Goal: Information Seeking & Learning: Compare options

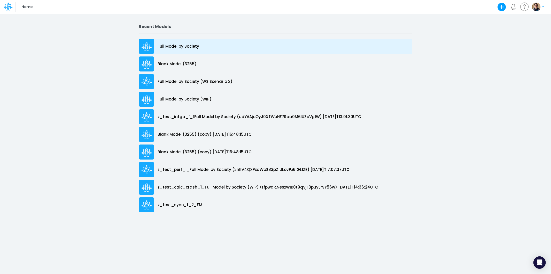
click at [177, 46] on p "Full Model by Society" at bounding box center [179, 46] width 42 height 6
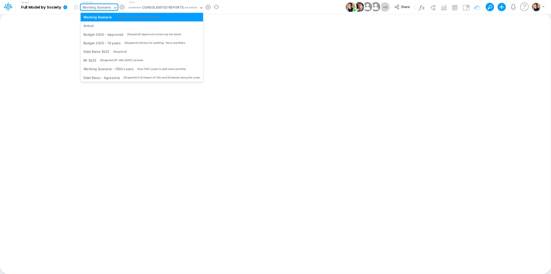
click at [102, 7] on div "Working Scenario" at bounding box center [96, 8] width 29 height 6
click at [102, 27] on div "Actual" at bounding box center [141, 25] width 117 height 5
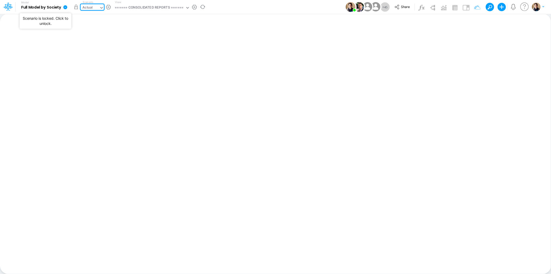
click at [77, 6] on button "button" at bounding box center [75, 6] width 9 height 9
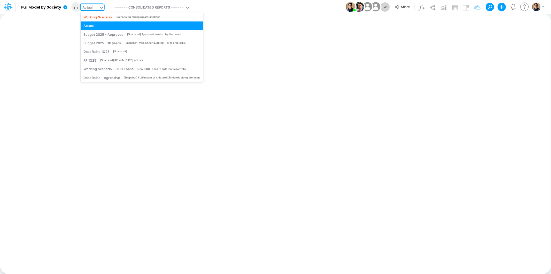
click at [90, 5] on div "Actual" at bounding box center [87, 8] width 10 height 6
click at [96, 14] on div "Working Scenario Scenario for changing assumptions." at bounding box center [142, 17] width 123 height 9
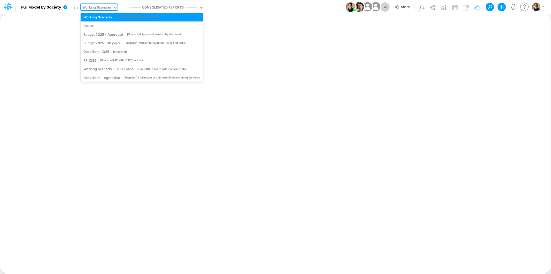
click at [97, 7] on div "Working Scenario" at bounding box center [96, 8] width 29 height 6
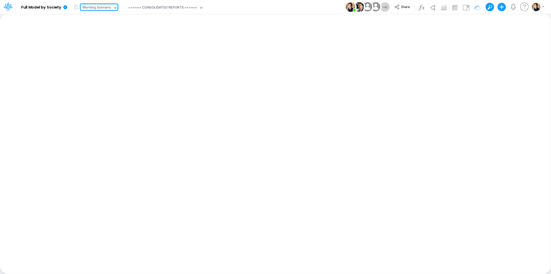
click at [97, 7] on div "Working Scenario" at bounding box center [96, 8] width 29 height 6
click at [107, 5] on div "WIP Scenario" at bounding box center [105, 8] width 21 height 6
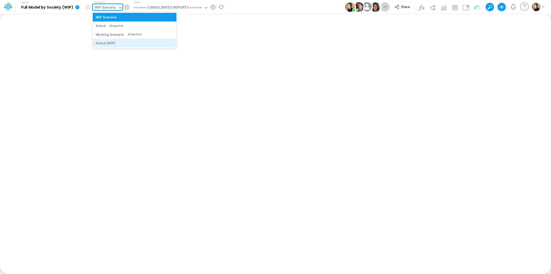
click at [113, 42] on div "Actual (WIP)" at bounding box center [106, 43] width 20 height 5
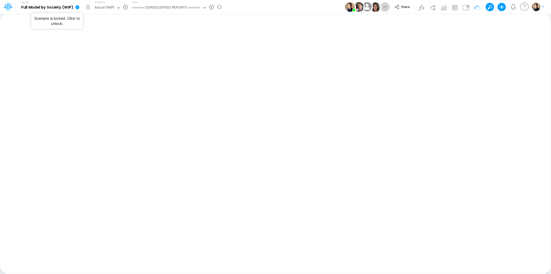
click at [87, 8] on button "button" at bounding box center [87, 6] width 9 height 9
click at [112, 6] on div "Actual (WIP)" at bounding box center [105, 8] width 20 height 6
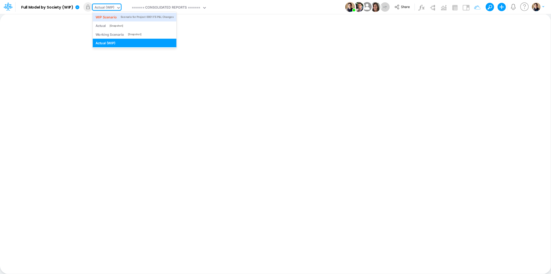
click at [112, 16] on div "WIP Scenario" at bounding box center [106, 16] width 21 height 5
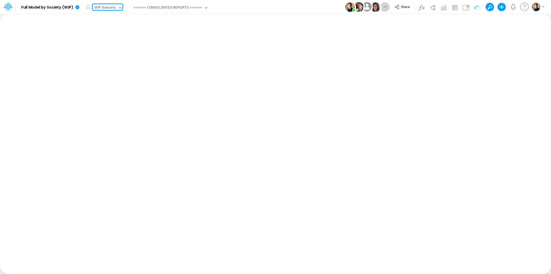
click at [109, 6] on div "WIP Scenario" at bounding box center [105, 8] width 21 height 6
click at [106, 7] on div "WIP Scenario" at bounding box center [105, 8] width 21 height 6
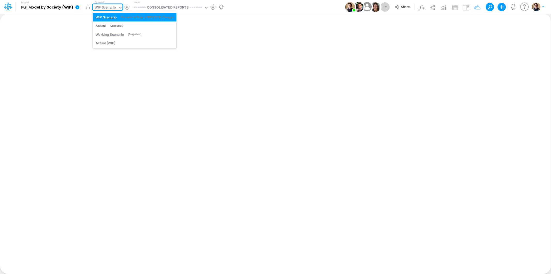
click at [112, 8] on div "WIP Scenario" at bounding box center [105, 8] width 21 height 6
click at [103, 10] on div "WIP Scenario" at bounding box center [105, 8] width 21 height 6
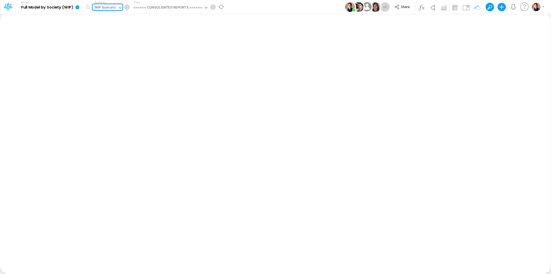
click at [103, 10] on div "WIP Scenario" at bounding box center [105, 8] width 21 height 6
click at [392, 8] on button "Share" at bounding box center [402, 7] width 21 height 8
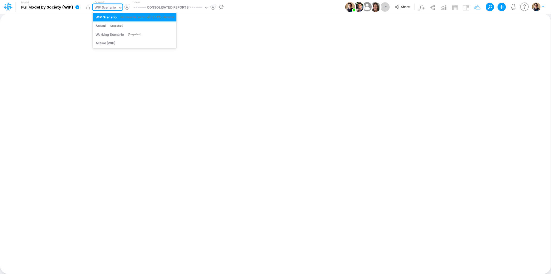
click at [112, 5] on div "WIP Scenario" at bounding box center [105, 8] width 21 height 6
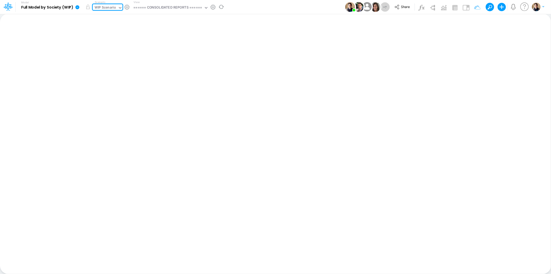
click at [112, 5] on div "WIP Scenario" at bounding box center [105, 8] width 21 height 6
click at [110, 10] on div "WIP Scenario" at bounding box center [105, 8] width 21 height 6
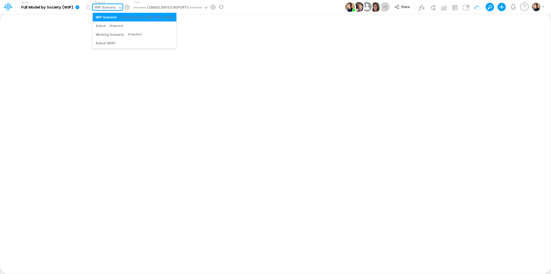
click at [105, 8] on div "WIP Scenario" at bounding box center [105, 8] width 21 height 6
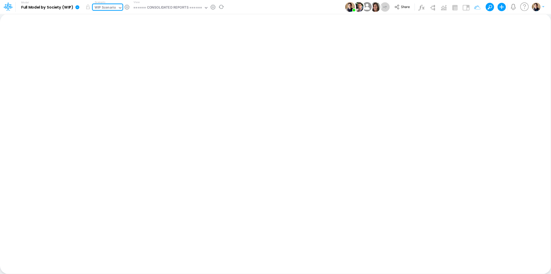
click at [105, 8] on div "WIP Scenario" at bounding box center [105, 8] width 21 height 6
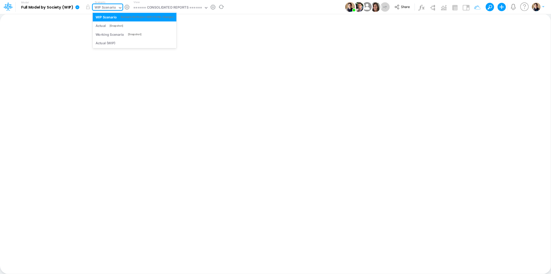
click at [105, 8] on div "WIP Scenario" at bounding box center [105, 8] width 21 height 6
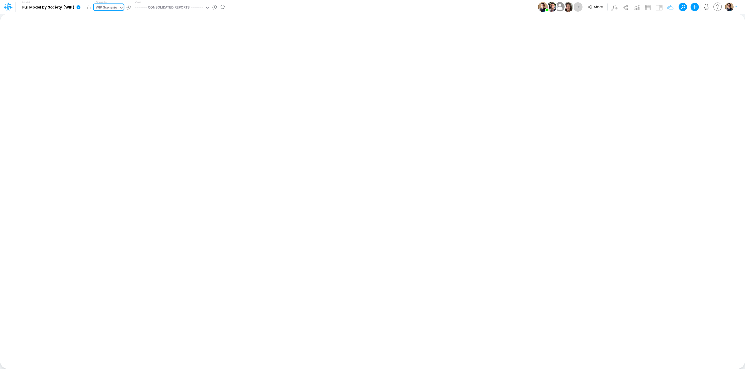
click at [105, 10] on div "WIP Scenario" at bounding box center [106, 8] width 21 height 6
click at [106, 7] on div "WIP Scenario" at bounding box center [106, 8] width 21 height 6
click at [79, 8] on icon at bounding box center [79, 7] width 4 height 4
click at [93, 59] on button "Sync Scenarios" at bounding box center [104, 62] width 55 height 8
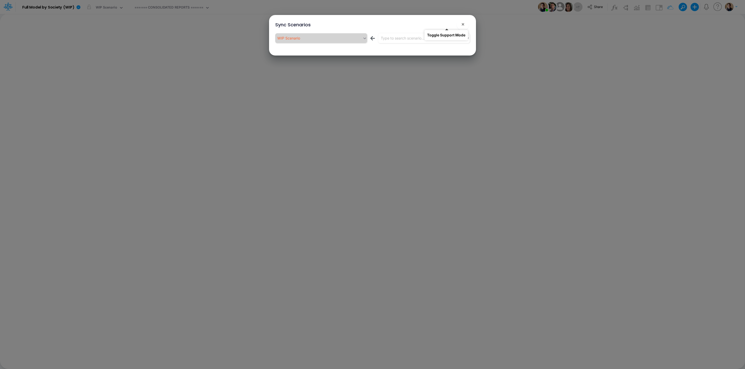
click at [447, 26] on button "!" at bounding box center [446, 25] width 6 height 6
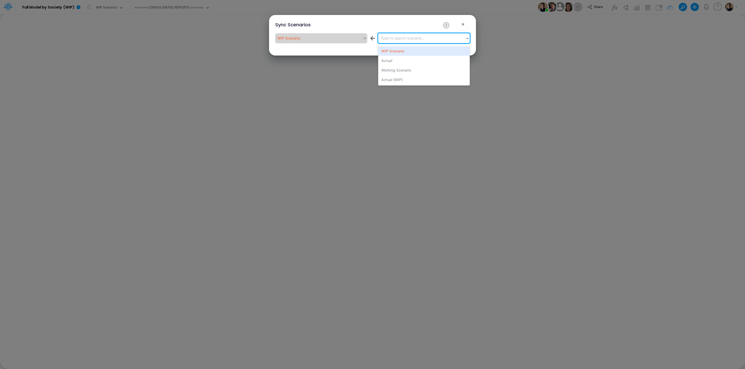
click at [440, 41] on div "Type to search scenario..." at bounding box center [421, 38] width 87 height 9
click at [406, 58] on div "Actual" at bounding box center [424, 61] width 92 height 10
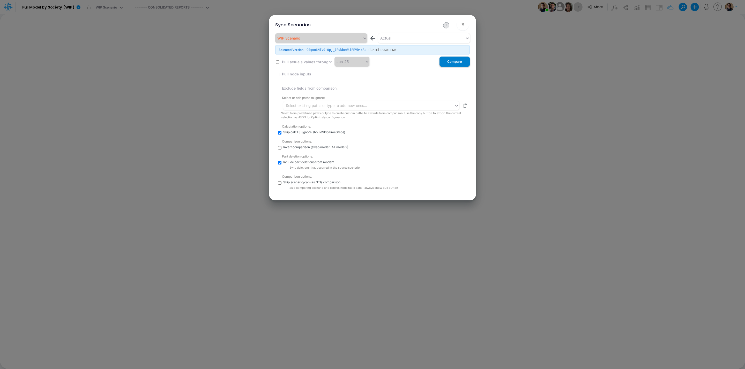
click at [455, 61] on button "Compare" at bounding box center [454, 62] width 30 height 10
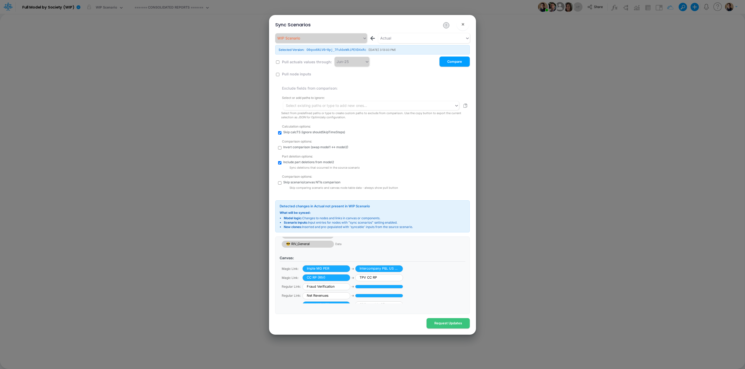
scroll to position [54, 0]
click at [279, 182] on input "checkbox" at bounding box center [279, 182] width 3 height 3
checkbox input "true"
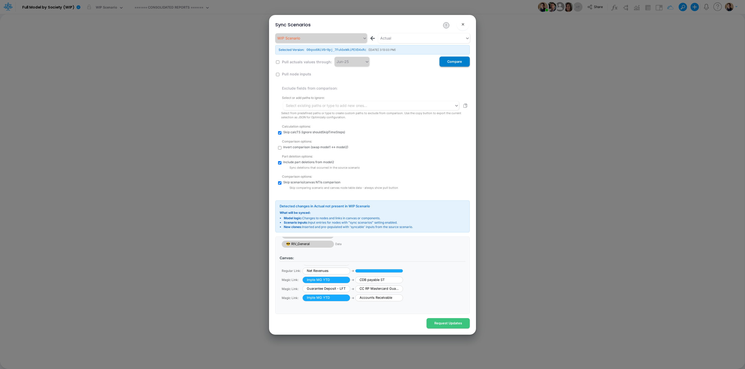
click at [456, 63] on button "Compare" at bounding box center [454, 62] width 30 height 10
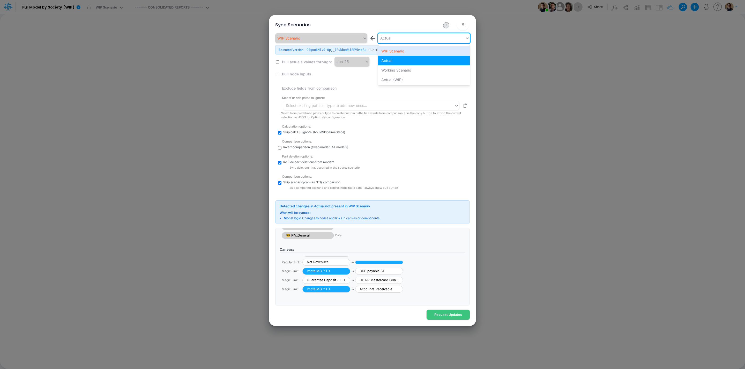
click at [416, 37] on div "Actual" at bounding box center [421, 38] width 87 height 9
click at [412, 36] on div "Actual" at bounding box center [421, 38] width 87 height 9
click at [422, 41] on div "Actual" at bounding box center [421, 38] width 87 height 9
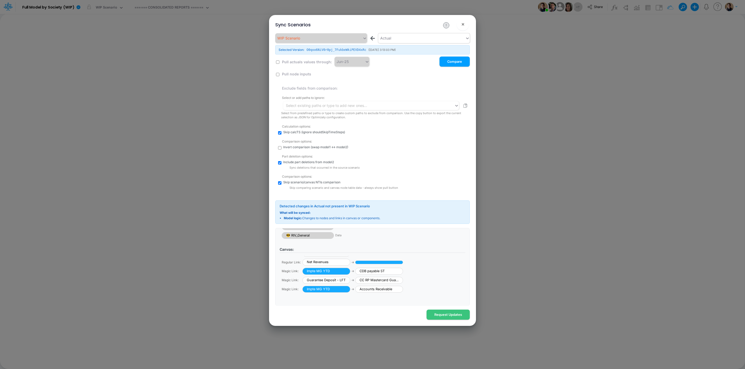
click at [422, 39] on div "Actual" at bounding box center [421, 38] width 87 height 9
click at [413, 37] on div "Actual" at bounding box center [421, 38] width 87 height 9
click at [414, 38] on div "Actual" at bounding box center [421, 38] width 87 height 9
click at [397, 40] on div "Actual" at bounding box center [421, 38] width 87 height 9
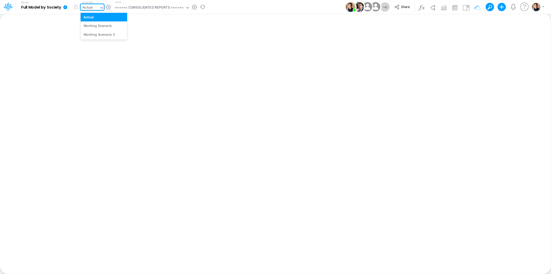
click at [96, 6] on div "Actual" at bounding box center [90, 8] width 19 height 8
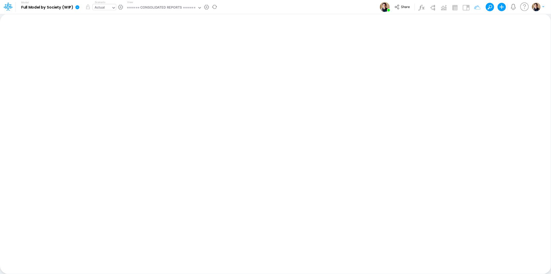
click at [100, 6] on div "Actual" at bounding box center [100, 8] width 10 height 6
click at [104, 7] on div "Actual" at bounding box center [100, 8] width 10 height 6
click at [109, 4] on div "Actual" at bounding box center [102, 8] width 19 height 8
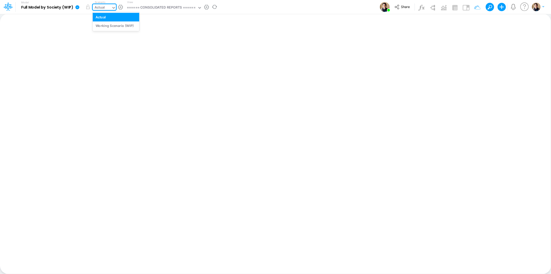
click at [109, 4] on div "Actual" at bounding box center [102, 8] width 19 height 8
click at [102, 7] on div "Actual" at bounding box center [100, 8] width 10 height 6
click at [101, 6] on div "Actual" at bounding box center [100, 8] width 10 height 6
click at [112, 25] on div "Working Scenario (WIP)" at bounding box center [115, 25] width 38 height 5
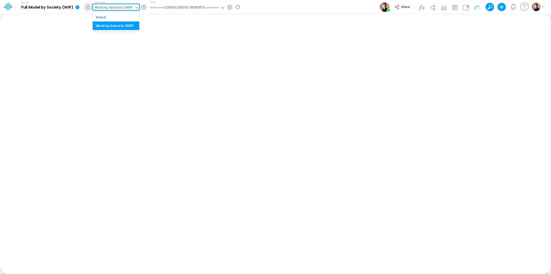
click at [105, 7] on div "Working Scenario (WIP)" at bounding box center [114, 8] width 38 height 6
click at [108, 15] on div "Actual" at bounding box center [116, 16] width 41 height 5
click at [76, 6] on icon at bounding box center [77, 7] width 4 height 4
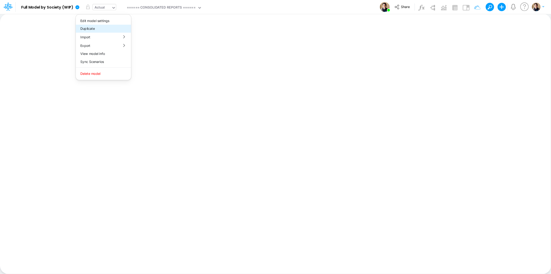
drag, startPoint x: 99, startPoint y: 31, endPoint x: 108, endPoint y: 6, distance: 27.1
click at [108, 6] on div "Model Full Model by Society (WIP) Edit model settings Duplicate Import QuickBoo…" at bounding box center [113, 6] width 213 height 13
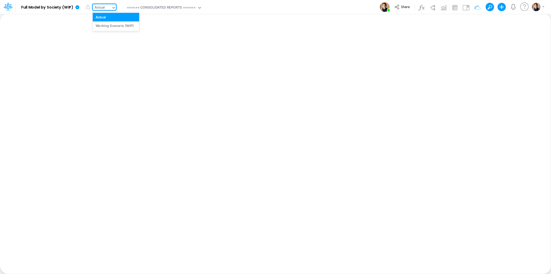
click at [108, 6] on div "Actual" at bounding box center [102, 8] width 19 height 8
click at [275, 10] on div "Model Full Model by Society (WIP) Edit model settings Duplicate Import QuickBoo…" at bounding box center [276, 7] width 496 height 14
click at [99, 9] on div "Actual" at bounding box center [100, 8] width 10 height 6
click at [100, 9] on div "Actual" at bounding box center [100, 8] width 10 height 6
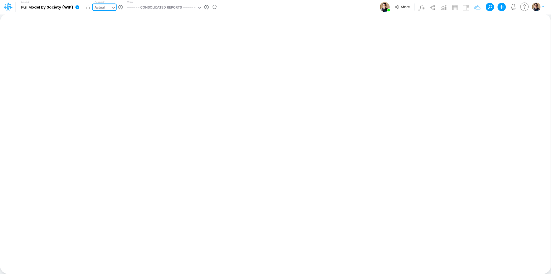
click at [100, 9] on div "Actual" at bounding box center [100, 8] width 10 height 6
click at [76, 7] on icon at bounding box center [77, 7] width 4 height 4
click at [104, 60] on button "Sync Scenarios" at bounding box center [103, 62] width 55 height 8
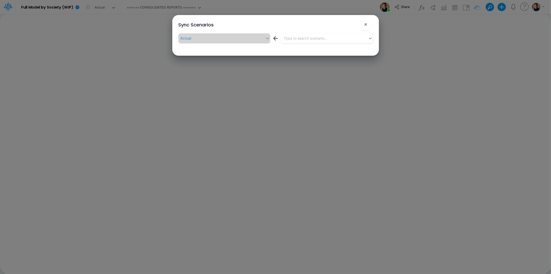
click at [344, 32] on div "Actual ← Type to search scenario..." at bounding box center [275, 41] width 203 height 18
click at [342, 39] on div "Type to search scenario..." at bounding box center [324, 38] width 87 height 9
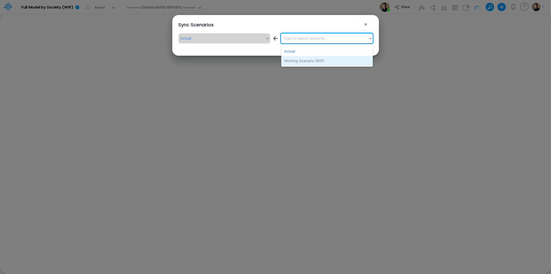
click at [323, 60] on div "Working Scenario (WIP)" at bounding box center [328, 61] width 92 height 10
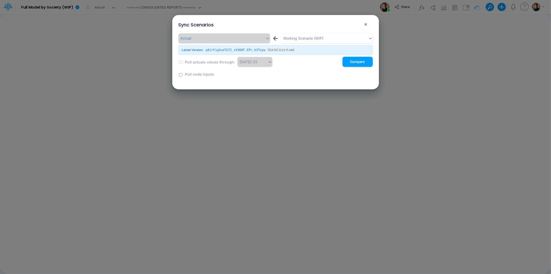
click at [351, 24] on button "!" at bounding box center [349, 25] width 6 height 6
click at [181, 74] on input "checkbox" at bounding box center [180, 74] width 3 height 3
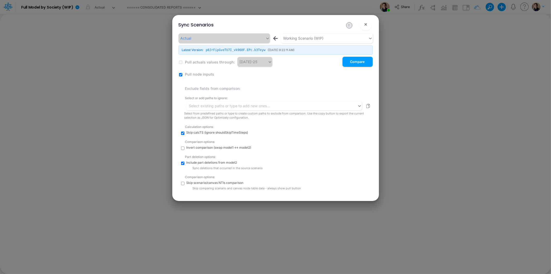
click at [181, 74] on input "checkbox" at bounding box center [180, 74] width 3 height 3
checkbox input "false"
click at [362, 58] on button "Compare" at bounding box center [358, 62] width 30 height 10
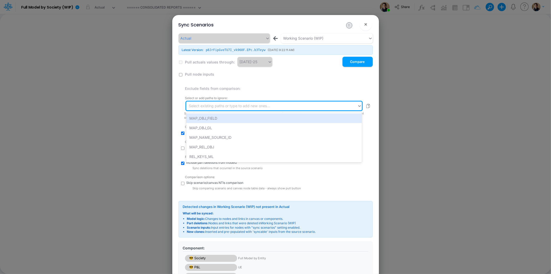
click at [220, 105] on div "Select existing paths or type to add new ones..." at bounding box center [229, 105] width 81 height 5
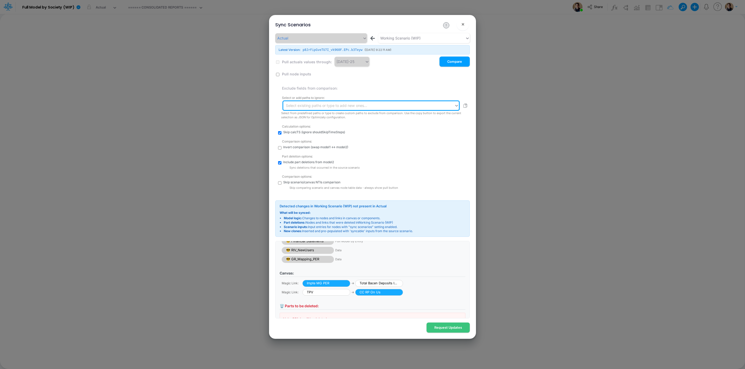
scroll to position [53, 0]
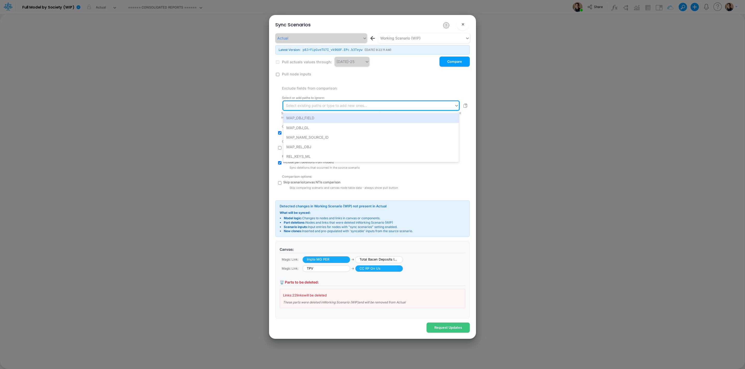
click at [323, 106] on div "Select existing paths or type to add new ones..." at bounding box center [326, 105] width 81 height 5
click at [329, 114] on div "MAP_OBJ_FIELD" at bounding box center [371, 118] width 176 height 10
click at [350, 107] on div "mapObjsFields" at bounding box center [364, 106] width 162 height 9
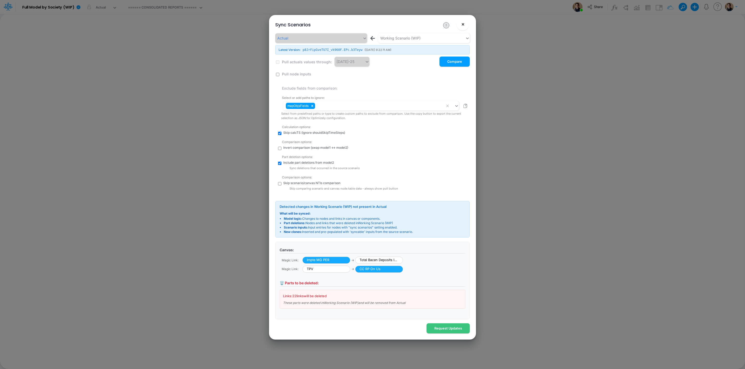
click at [462, 23] on span "×" at bounding box center [462, 24] width 3 height 6
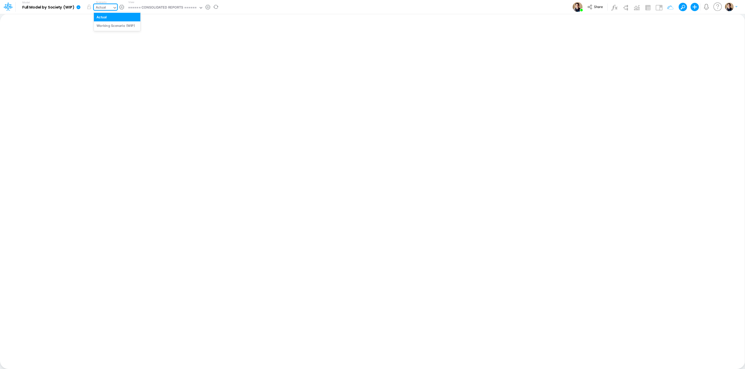
click at [105, 4] on div "Actual" at bounding box center [103, 8] width 19 height 8
click at [107, 5] on input "text" at bounding box center [107, 7] width 1 height 5
click at [108, 9] on div "Actual" at bounding box center [103, 8] width 19 height 8
click at [103, 4] on div "Actual" at bounding box center [103, 8] width 19 height 8
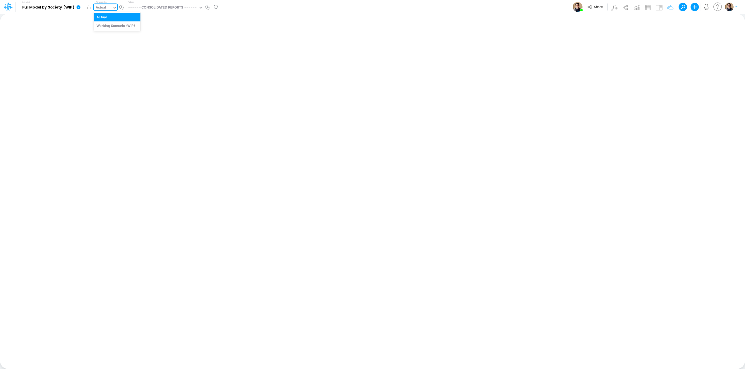
click at [103, 4] on div "Actual" at bounding box center [103, 8] width 19 height 8
click at [107, 9] on input "text" at bounding box center [107, 7] width 1 height 5
click at [67, 6] on icon at bounding box center [66, 7] width 4 height 4
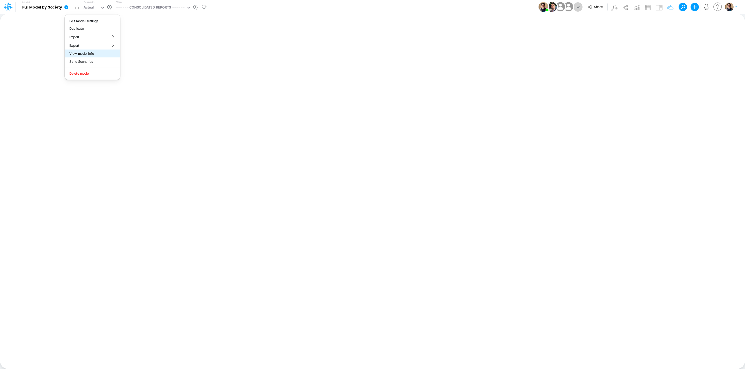
click at [92, 51] on button "View model info" at bounding box center [92, 54] width 55 height 8
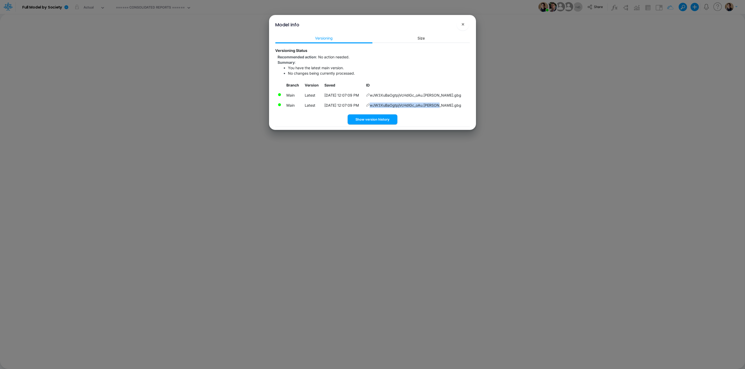
drag, startPoint x: 457, startPoint y: 103, endPoint x: 453, endPoint y: 107, distance: 4.8
click at [453, 107] on td "wJW3XuBaOgtpjVcHdlGc_oAu.[PERSON_NAME].gbg" at bounding box center [416, 105] width 106 height 10
copy td "wJW3XuBaOgtpjVcHdlGc_oAu.[PERSON_NAME].gbg"
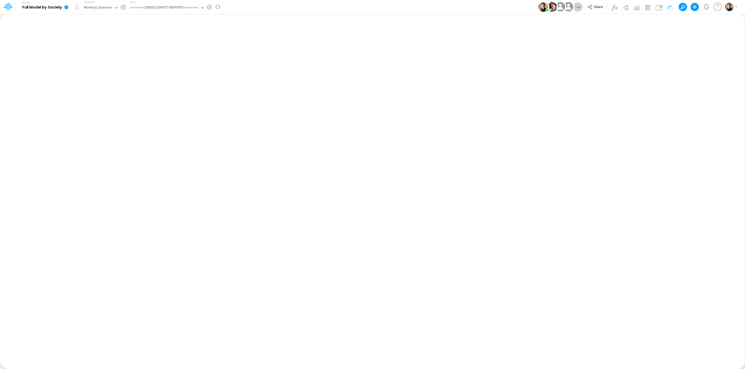
click at [66, 5] on icon at bounding box center [66, 7] width 5 height 5
click at [93, 51] on button "View model info" at bounding box center [92, 54] width 55 height 8
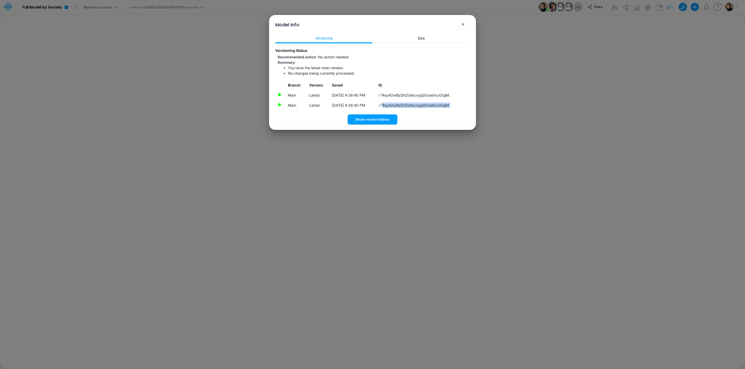
drag, startPoint x: 457, startPoint y: 104, endPoint x: 454, endPoint y: 105, distance: 3.1
click at [453, 105] on td "Roy42wBzDhZUtecrygQGlJe0roJOqjM." at bounding box center [423, 105] width 94 height 10
drag, startPoint x: 458, startPoint y: 95, endPoint x: 385, endPoint y: 96, distance: 72.9
click at [385, 96] on td "Roy42wBzDhZUtecrygQGlJe0roJOqjM." at bounding box center [423, 95] width 94 height 10
copy span "Roy42wBzDhZUtecrygQGlJe0roJOqjM."
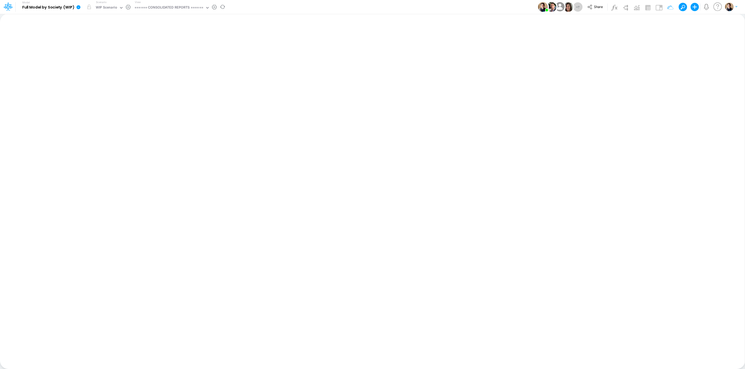
click at [77, 7] on icon at bounding box center [79, 7] width 4 height 4
click at [114, 59] on button "Sync Scenarios" at bounding box center [104, 62] width 55 height 8
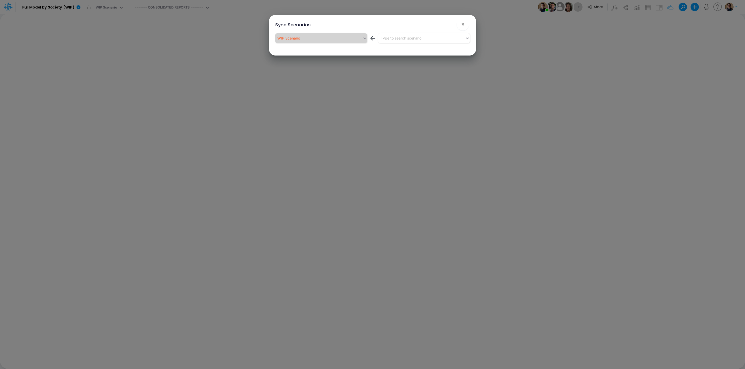
click at [447, 25] on button "!" at bounding box center [446, 25] width 6 height 6
click at [414, 41] on div "Type to search scenario..." at bounding box center [421, 38] width 87 height 9
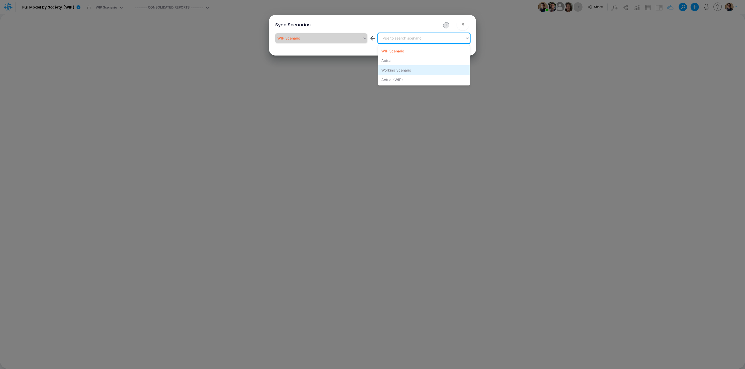
click at [412, 69] on div "Working Scenario" at bounding box center [424, 70] width 92 height 10
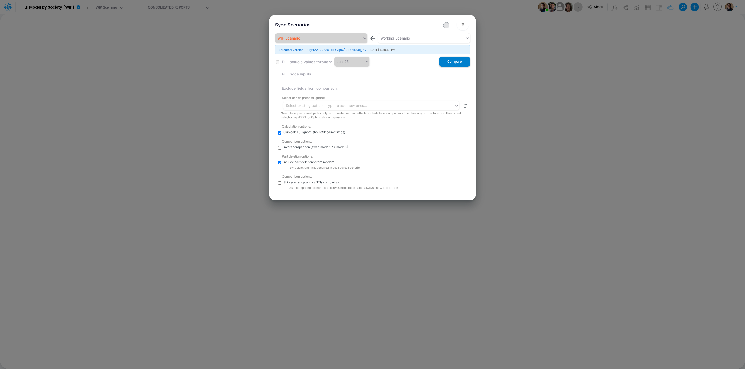
click at [451, 63] on button "Compare" at bounding box center [454, 62] width 30 height 10
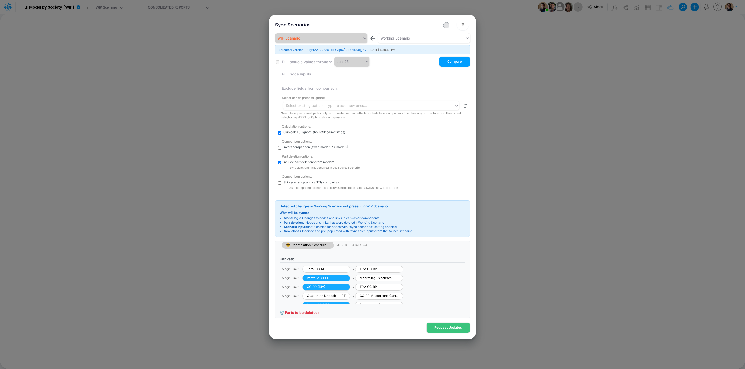
scroll to position [81, 0]
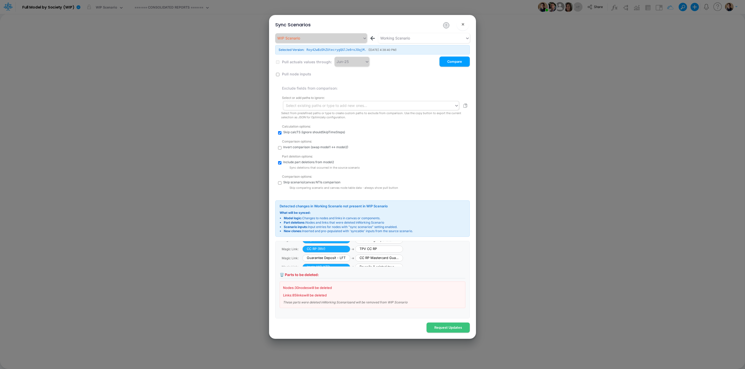
click at [326, 109] on div "Select existing paths or type to add new ones..." at bounding box center [368, 105] width 171 height 9
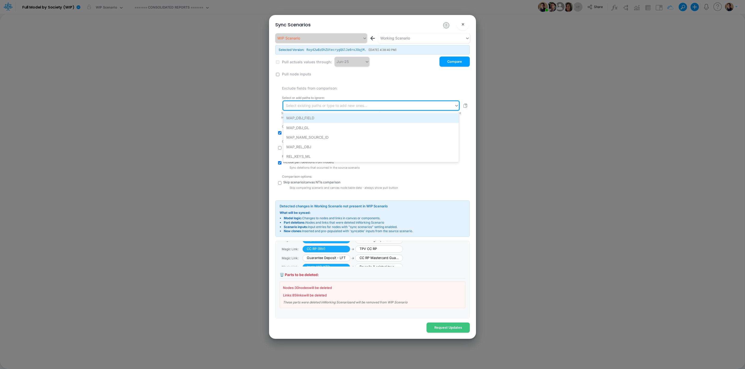
click at [324, 117] on div "MAP_OBJ_FIELD" at bounding box center [371, 118] width 176 height 10
click at [330, 110] on div "mapObjsFields" at bounding box center [364, 106] width 162 height 9
click at [335, 119] on div "MAP_OBJ_GL" at bounding box center [371, 119] width 176 height 10
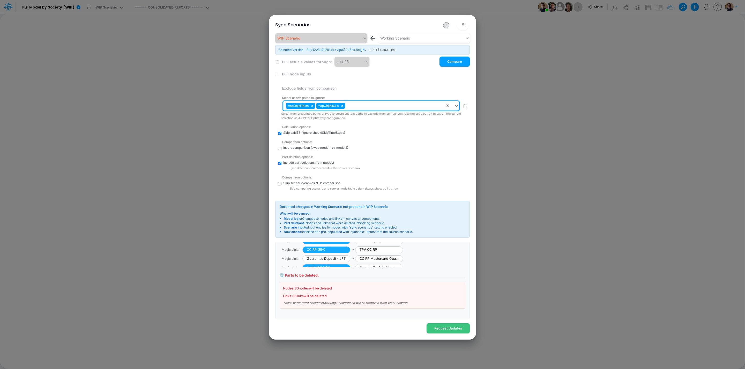
click at [361, 111] on div "Select or add paths to ignore: option MAP_OBJ_GL, selected. 0 results available…" at bounding box center [375, 106] width 188 height 27
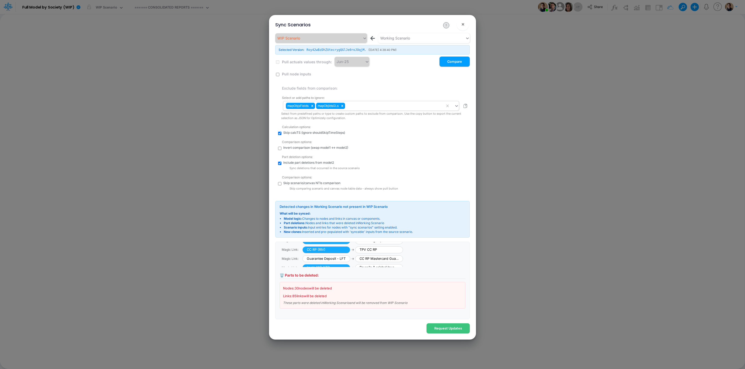
click at [362, 108] on div "mapObjsFields mapObjIdsGLs" at bounding box center [364, 106] width 162 height 9
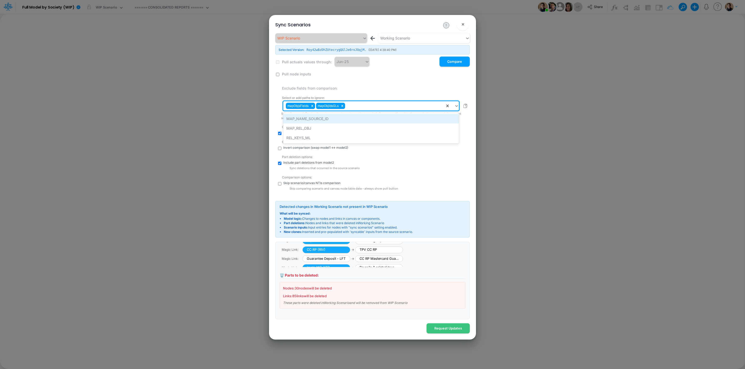
click at [364, 116] on div "MAP_NAME_SOURCE_ID" at bounding box center [371, 119] width 176 height 10
click at [403, 110] on div "mapObjsFields mapObjIdsGLs mapNamesToSourceId" at bounding box center [364, 106] width 162 height 9
click at [402, 116] on div "MAP_REL_OBJ" at bounding box center [371, 119] width 176 height 10
click at [425, 108] on div "mapObjsFields mapObjIdsGLs mapNamesToSourceId mapRelObjs" at bounding box center [364, 106] width 162 height 9
click at [418, 119] on div "REL_KEYS_ML" at bounding box center [371, 119] width 176 height 10
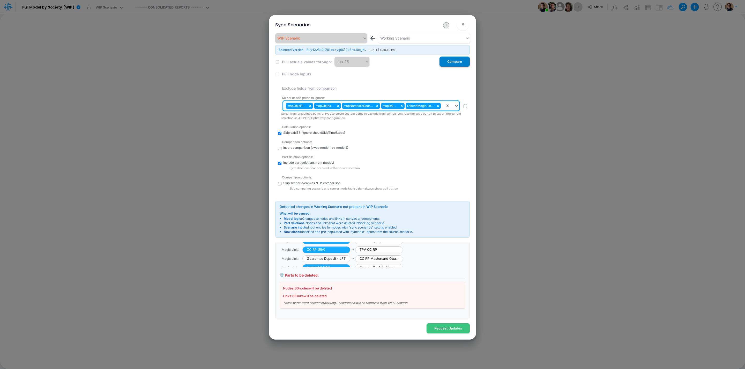
click at [456, 62] on button "Compare" at bounding box center [454, 62] width 30 height 10
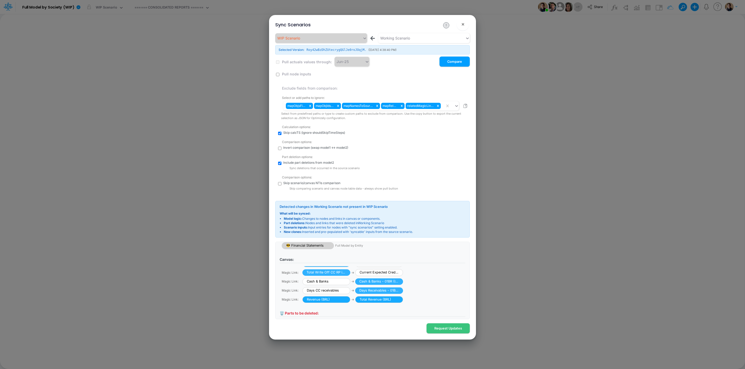
scroll to position [81, 0]
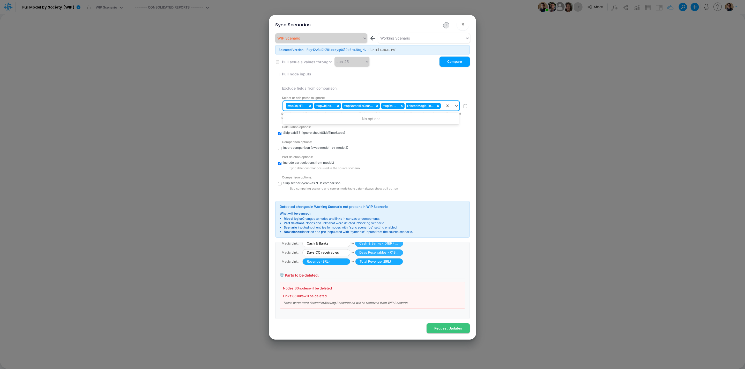
click at [443, 110] on div "mapObjsFields mapObjIdsGLs mapNamesToSourceId mapRelObjs relatedMagicLinksId" at bounding box center [364, 106] width 162 height 9
paste input "sortedMembers"
type input "sortedMembers"
click at [321, 119] on div "Create "sortedMembers"" at bounding box center [371, 119] width 176 height 10
click at [448, 61] on button "Compare" at bounding box center [454, 62] width 30 height 10
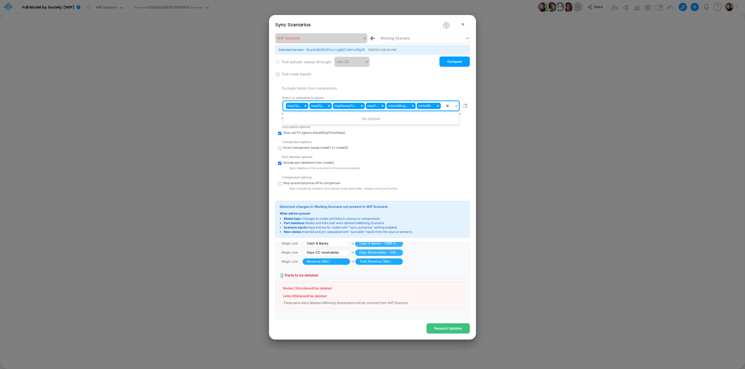
click at [442, 107] on div "mapObjsFields mapObjIdsGLs mapNamesToSourceId mapRelObjs relatedMagicLinksId so…" at bounding box center [364, 106] width 162 height 9
paste input "tableStyle"
type input "tableStyle"
click at [420, 116] on div "Create "tableStyle"" at bounding box center [371, 119] width 176 height 10
click at [441, 108] on div "mapObjsFields mapObjIdsGLs mapNamesToSourceId mapRelObjs relatedMagicLinksId so…" at bounding box center [364, 106] width 162 height 9
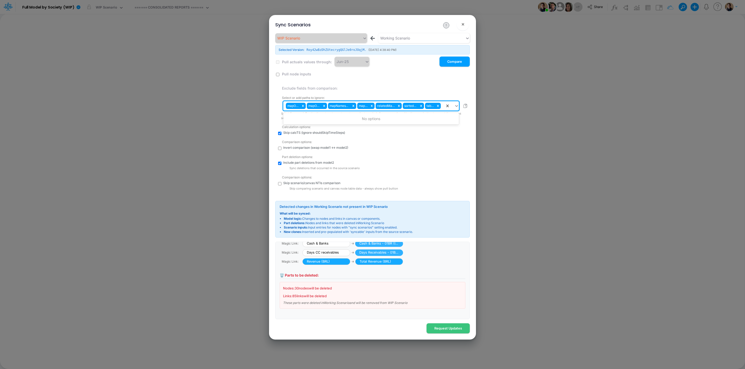
paste input "locked"
type input "locked"
click at [421, 117] on div "Create "locked"" at bounding box center [371, 119] width 176 height 10
click at [442, 107] on input "text" at bounding box center [442, 105] width 1 height 5
paste input "name"
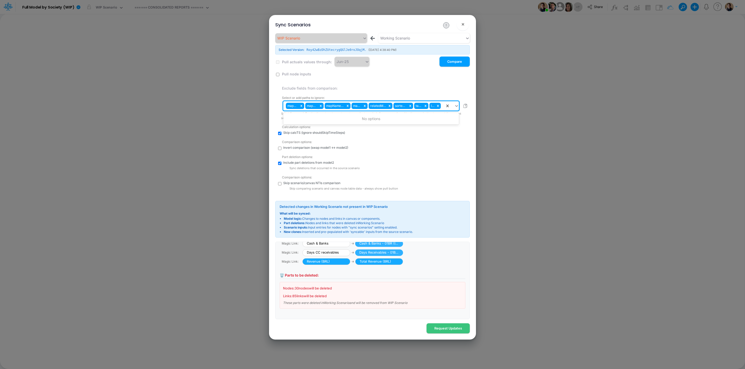
type input "name"
click at [388, 114] on div "Create "name"" at bounding box center [371, 119] width 176 height 10
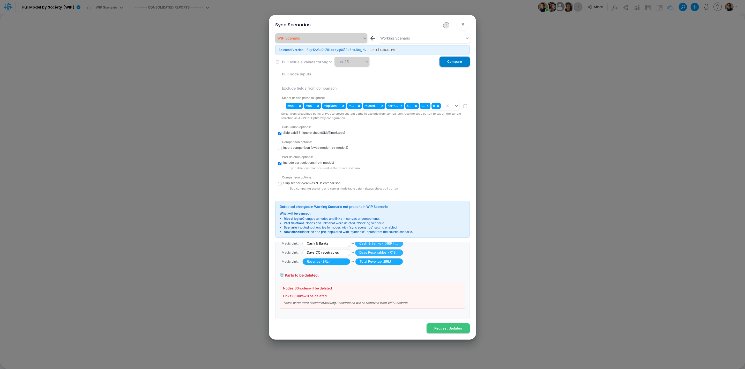
click at [462, 64] on button "Compare" at bounding box center [454, 62] width 30 height 10
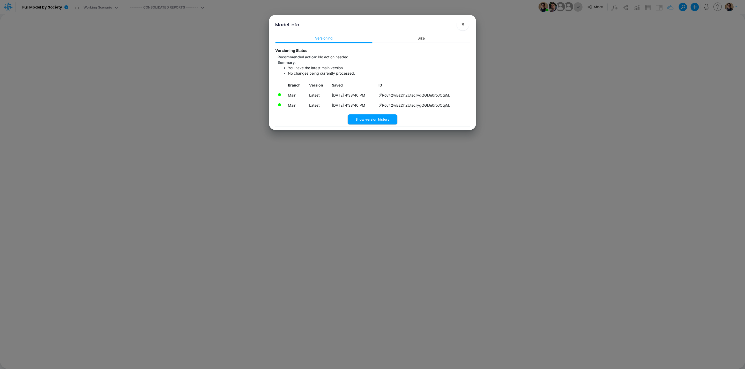
click at [466, 22] on button "×" at bounding box center [462, 24] width 12 height 12
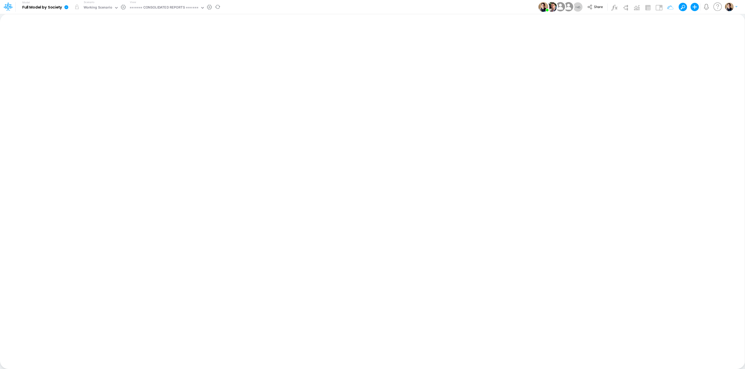
click at [67, 7] on icon at bounding box center [66, 7] width 4 height 4
click at [95, 51] on button "View model info" at bounding box center [92, 54] width 55 height 8
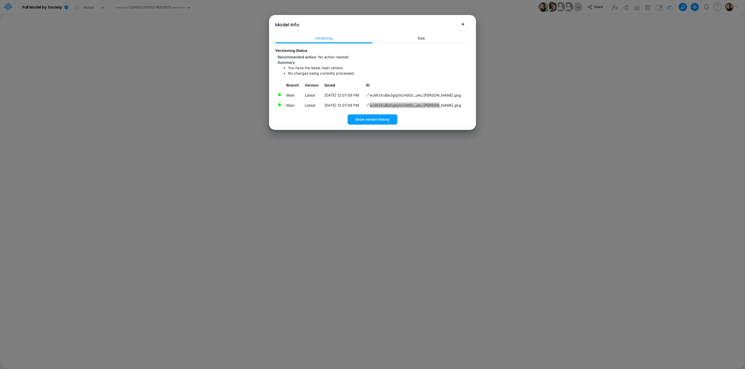
click at [464, 23] on span "×" at bounding box center [462, 24] width 3 height 6
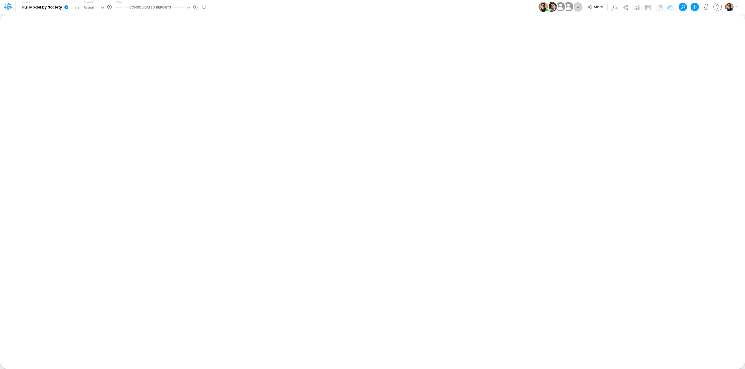
click at [64, 6] on icon at bounding box center [66, 7] width 5 height 5
click at [98, 52] on button "View model info" at bounding box center [92, 54] width 55 height 8
